Goal: Task Accomplishment & Management: Use online tool/utility

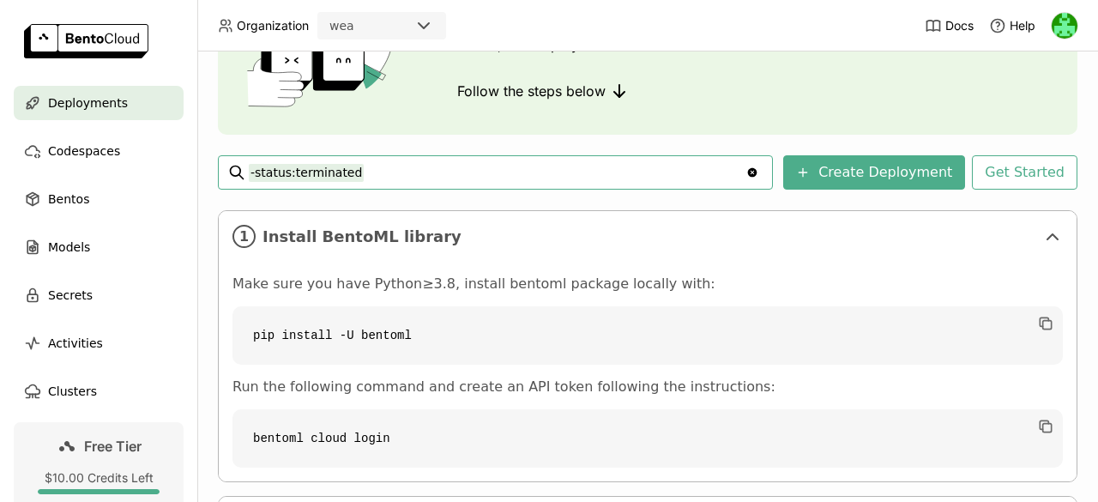
scroll to position [127, 0]
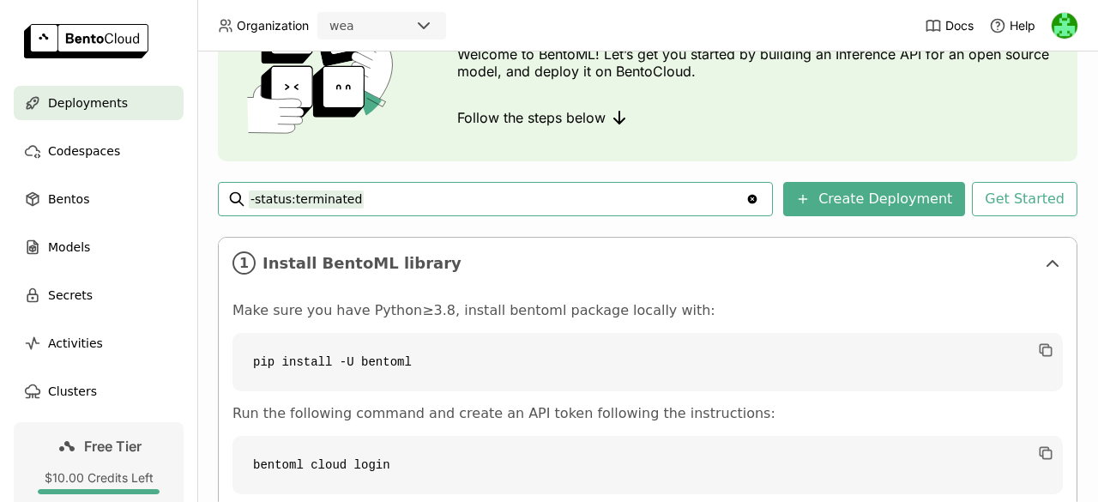
click at [305, 205] on input "-status:terminated" at bounding box center [497, 198] width 497 height 27
drag, startPoint x: 387, startPoint y: 203, endPoint x: 218, endPoint y: 191, distance: 169.4
click at [218, 191] on div "-status:terminated -status:terminated Clear value" at bounding box center [495, 199] width 555 height 34
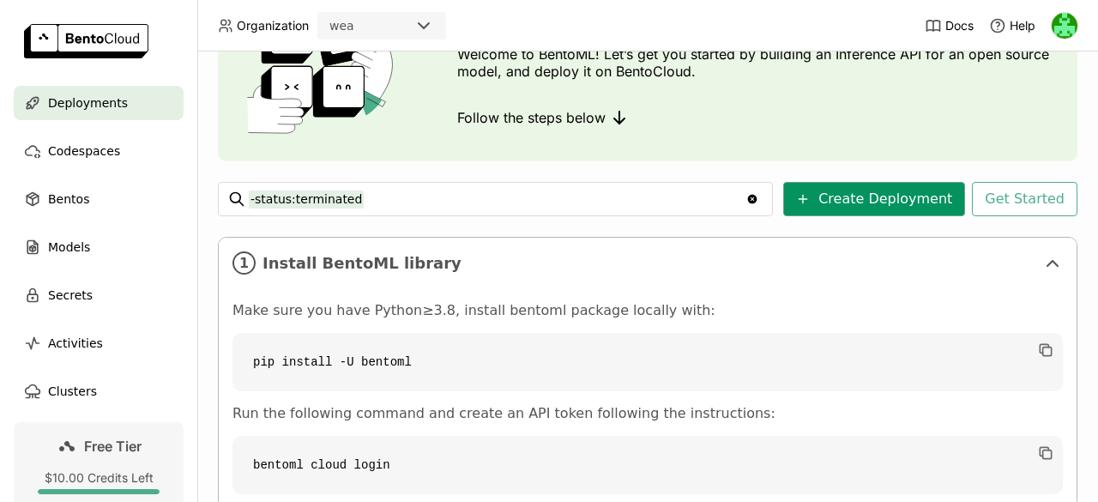
click at [889, 196] on button "Create Deployment" at bounding box center [874, 199] width 182 height 34
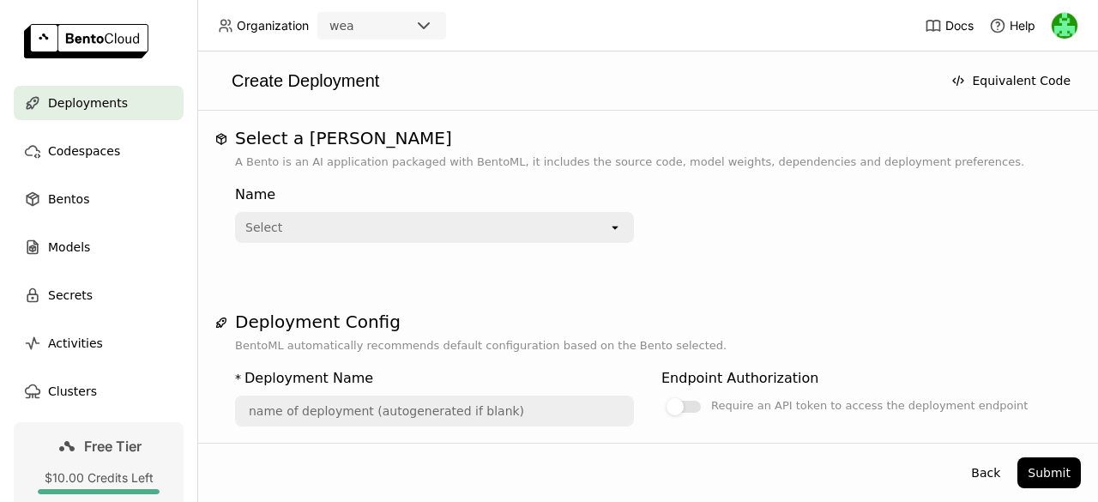
click at [611, 233] on icon "open" at bounding box center [615, 228] width 14 height 14
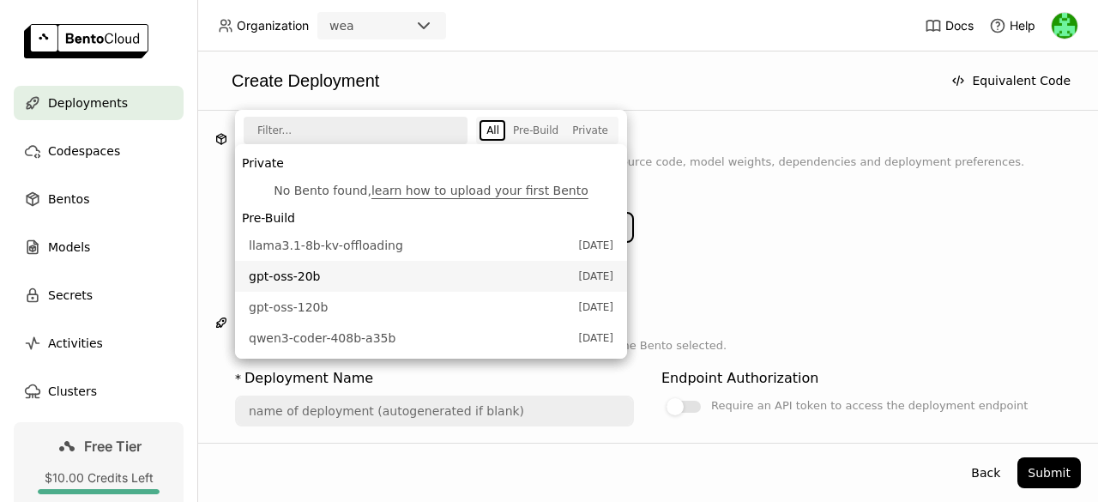
click at [296, 281] on span "gpt-oss-20b" at bounding box center [409, 276] width 321 height 17
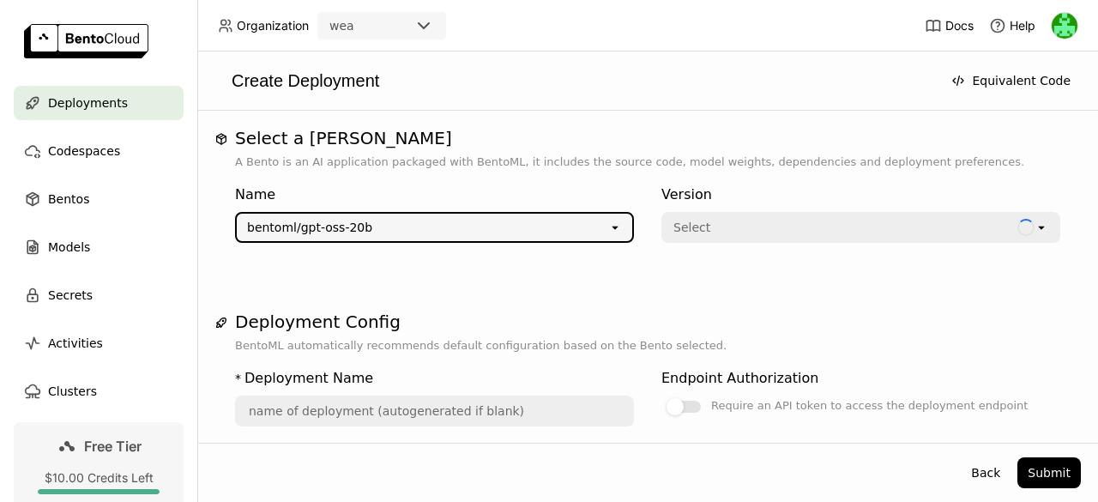
type input "gpt-oss-20-b-jbgt"
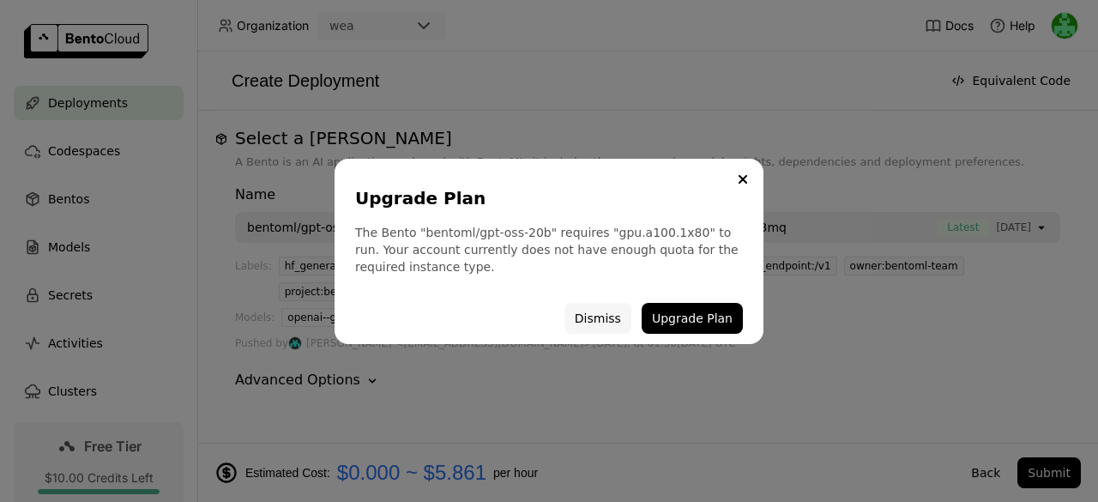
click at [621, 318] on button "Dismiss" at bounding box center [598, 318] width 67 height 31
